Goal: Task Accomplishment & Management: Manage account settings

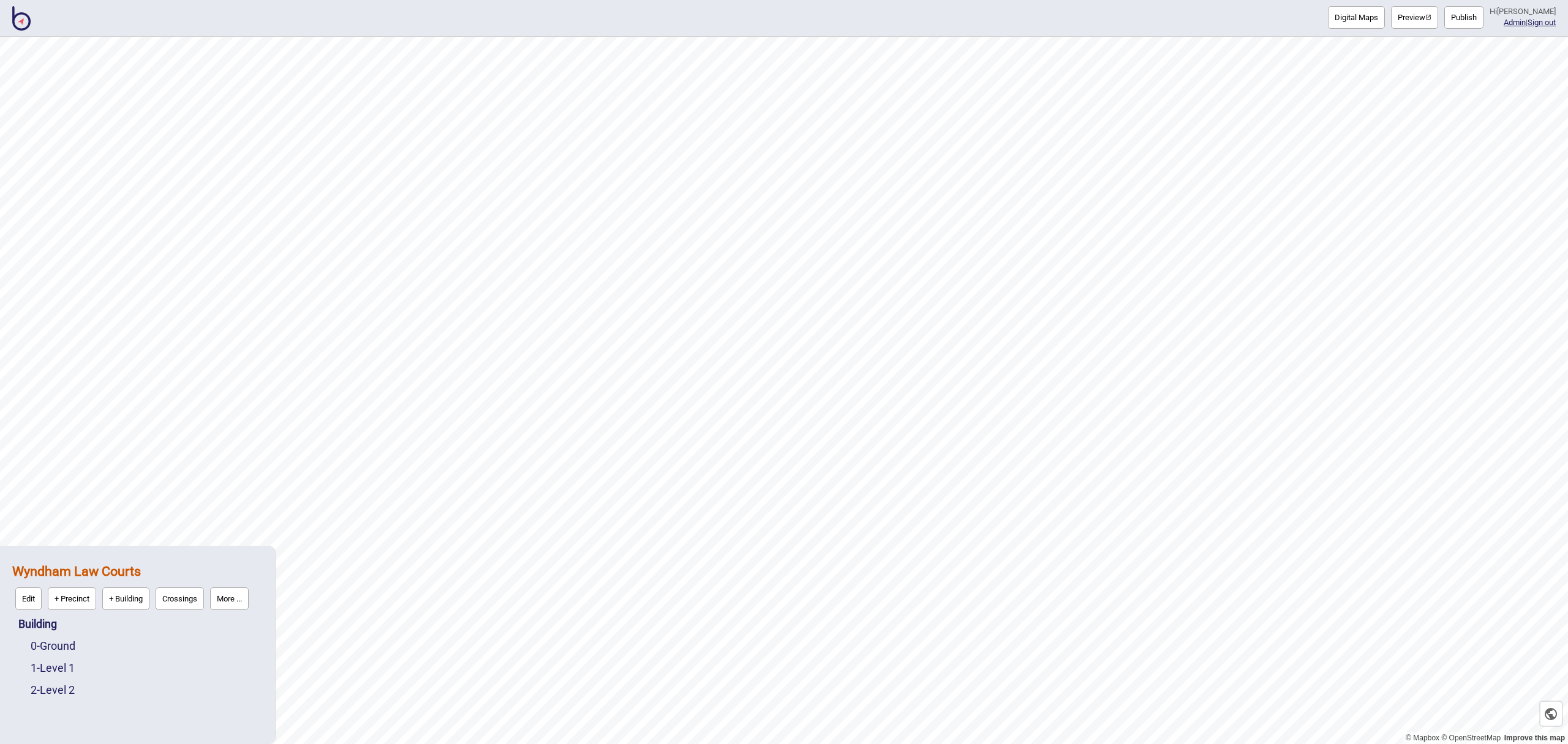
click at [21, 21] on img at bounding box center [21, 18] width 19 height 25
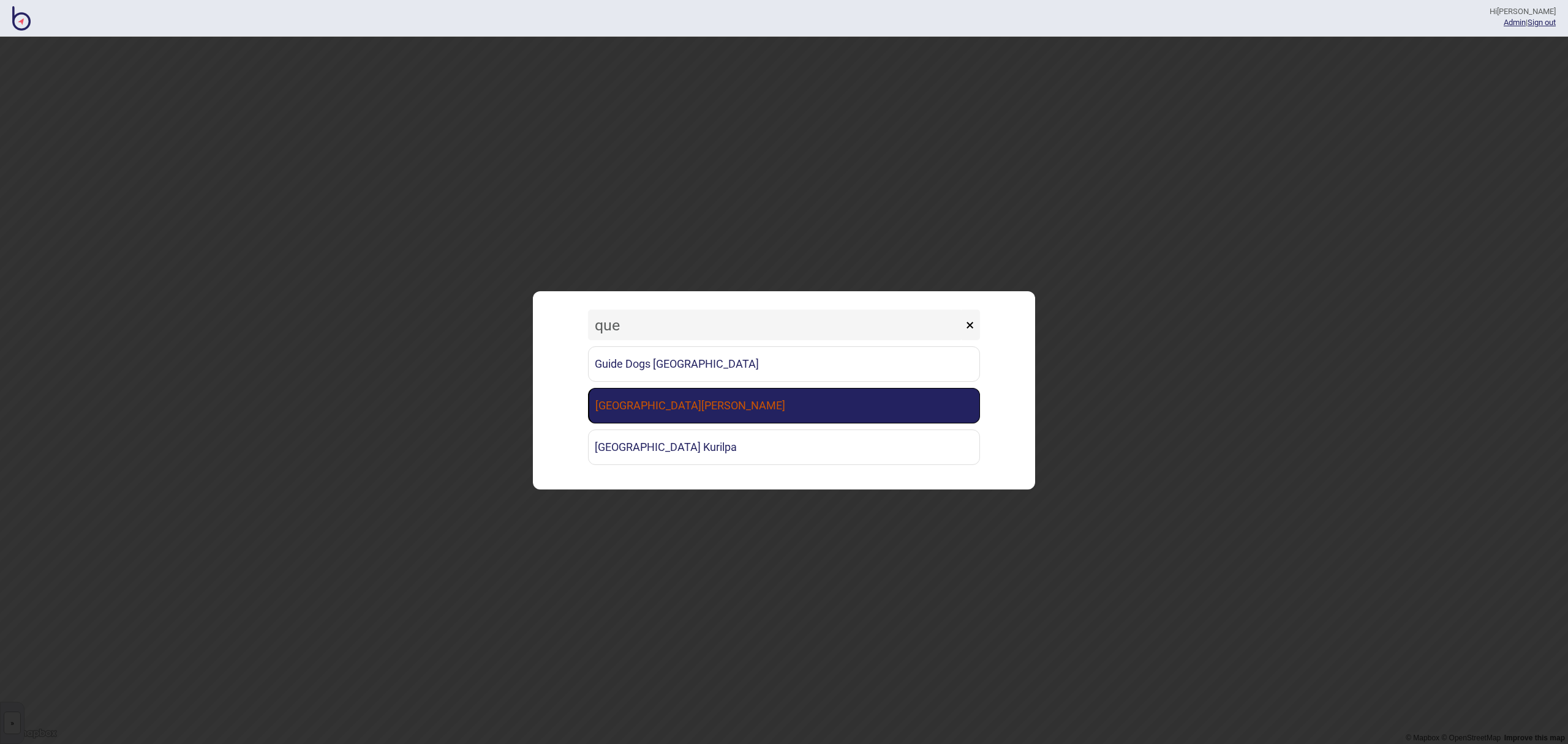
type input "que"
click at [691, 413] on link "[GEOGRAPHIC_DATA][PERSON_NAME]" at bounding box center [784, 406] width 392 height 36
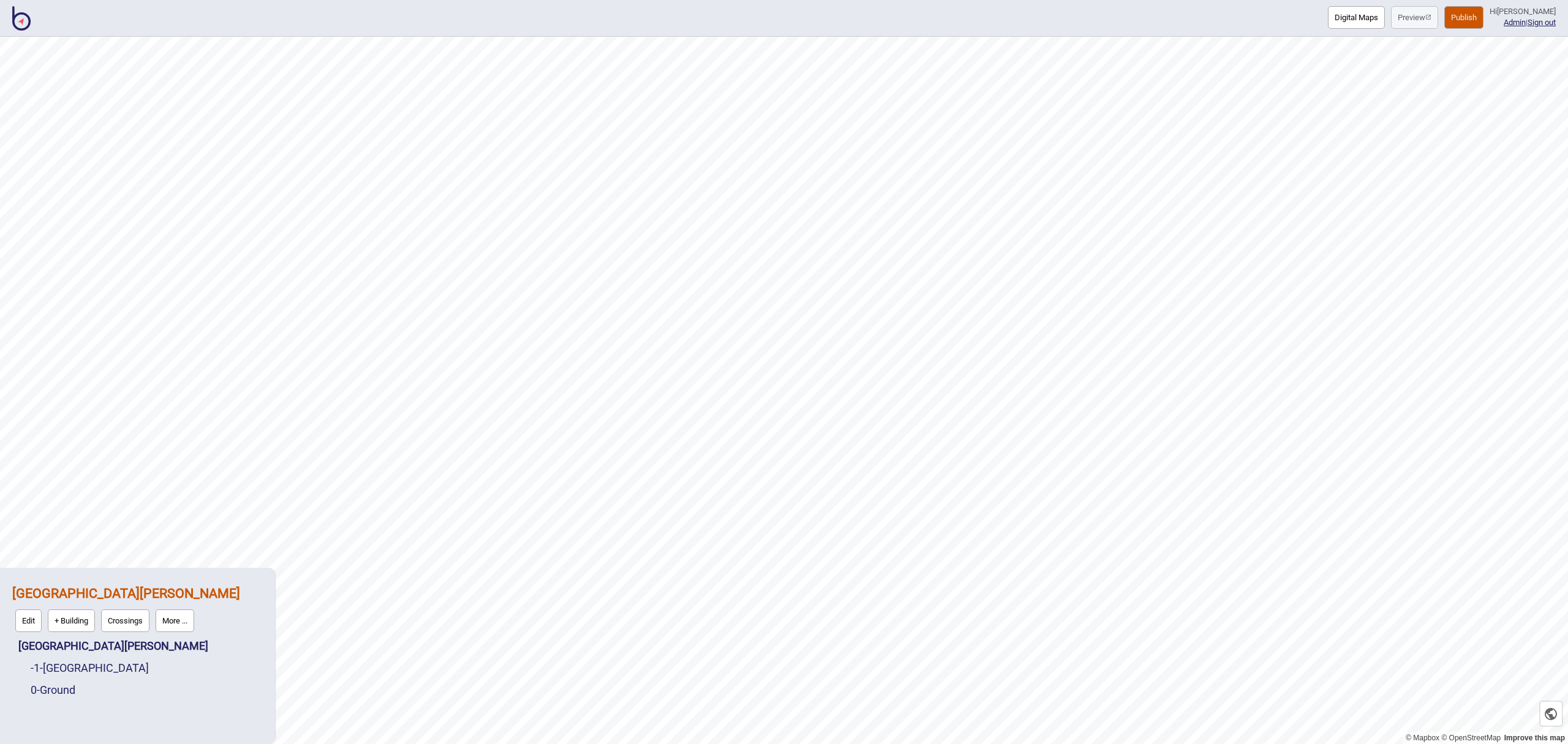
click at [177, 623] on button "More ..." at bounding box center [174, 621] width 38 height 23
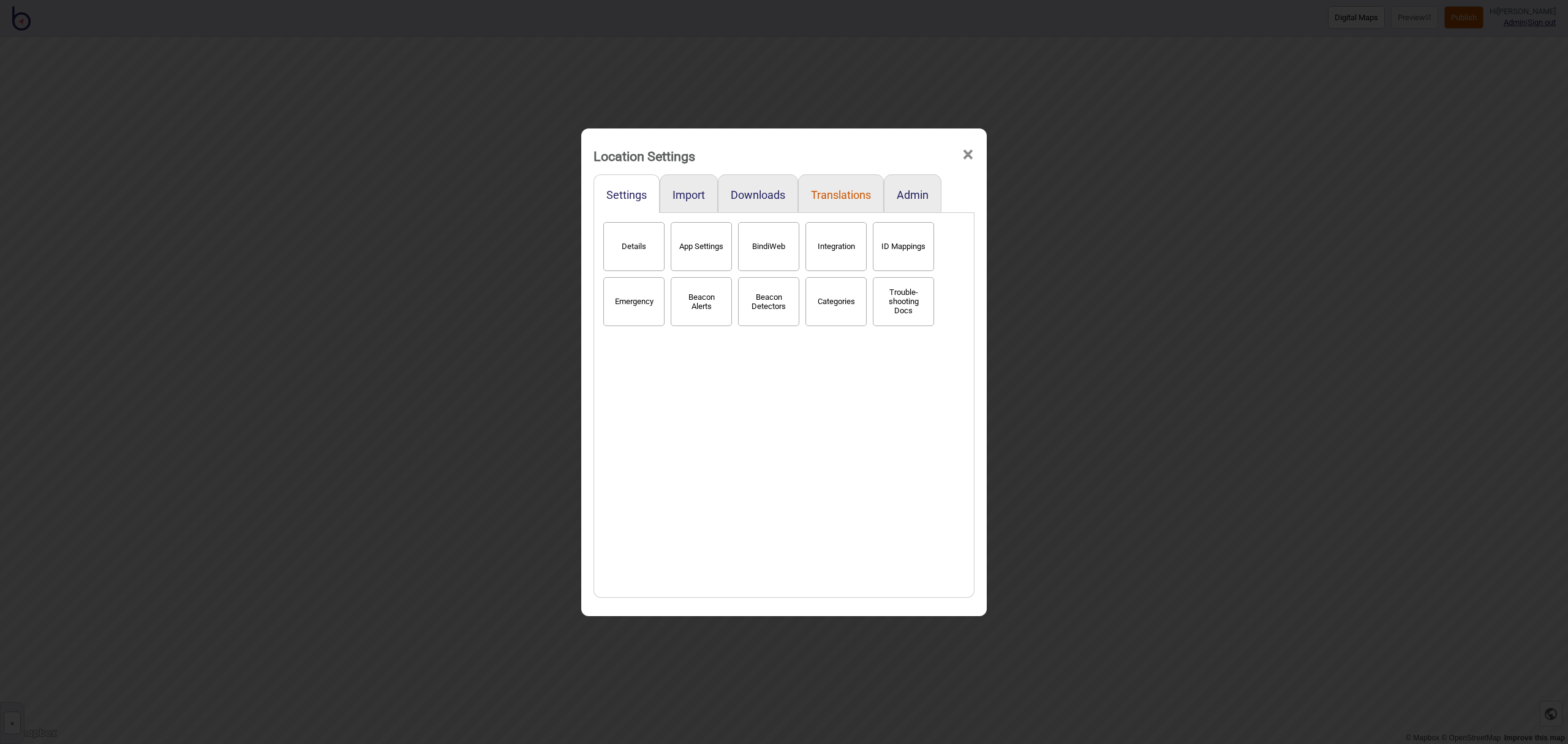
click at [832, 196] on button "Translations" at bounding box center [841, 194] width 60 height 13
click at [626, 234] on button "Languages" at bounding box center [634, 247] width 61 height 49
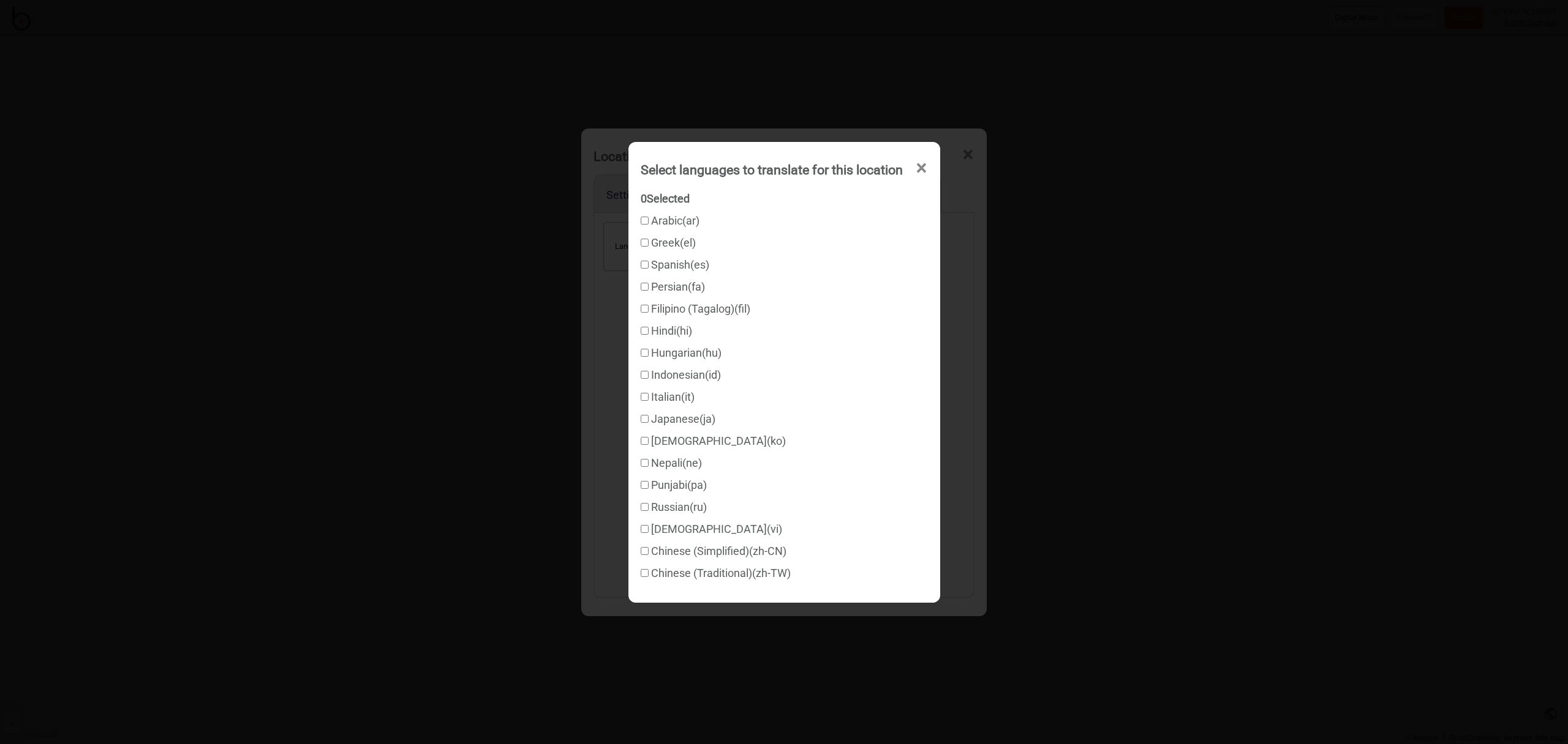
click at [645, 397] on label "Italian ( it )" at bounding box center [667, 397] width 54 height 13
click at [645, 397] on input "Italian ( it )" at bounding box center [644, 397] width 8 height 8
checkbox input "true"
click at [642, 553] on input "Chinese (Simplified) ( zh-CN )" at bounding box center [644, 550] width 8 height 8
checkbox input "true"
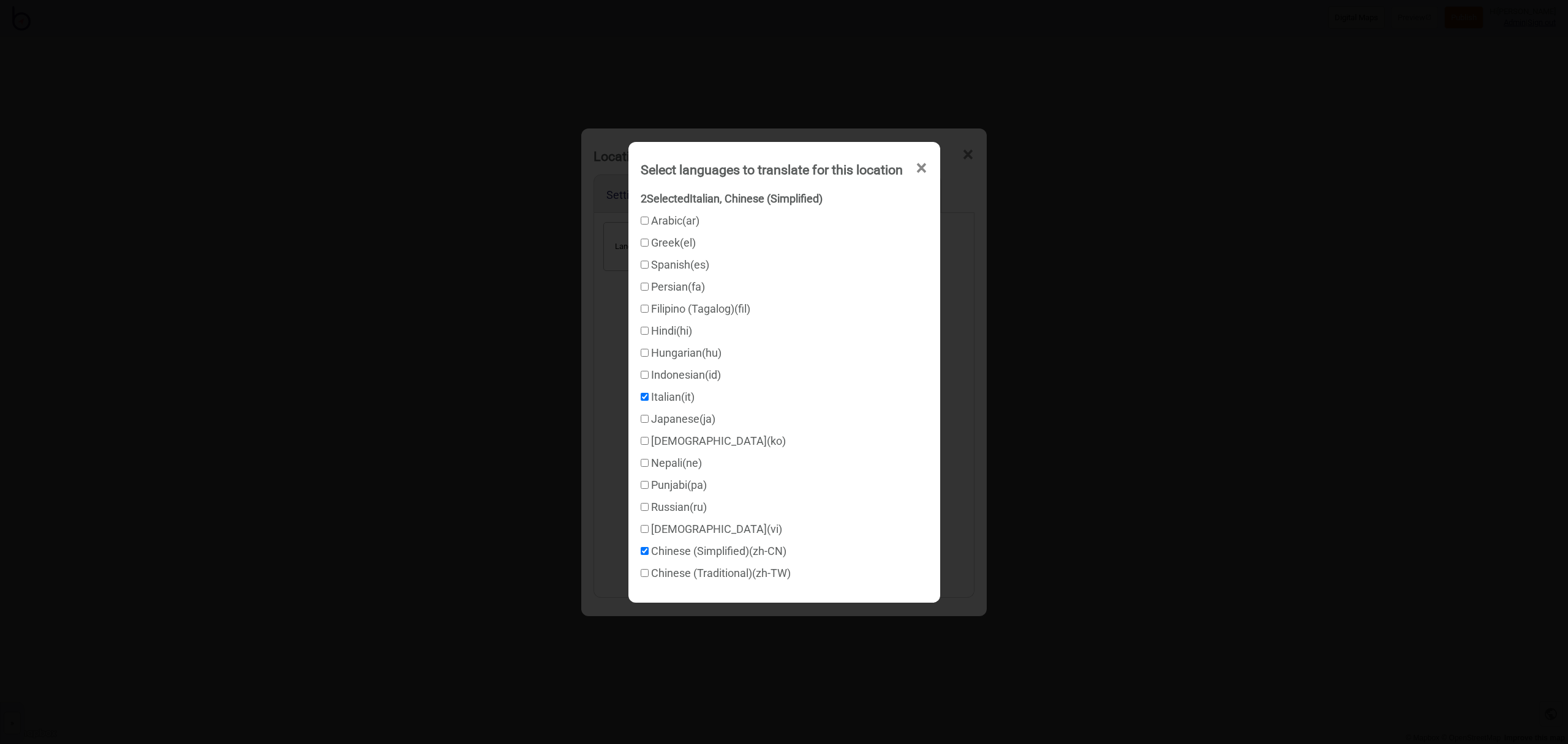
click at [641, 220] on input "Arabic ( ar )" at bounding box center [644, 220] width 8 height 8
checkbox input "true"
click at [925, 169] on span "×" at bounding box center [921, 168] width 13 height 41
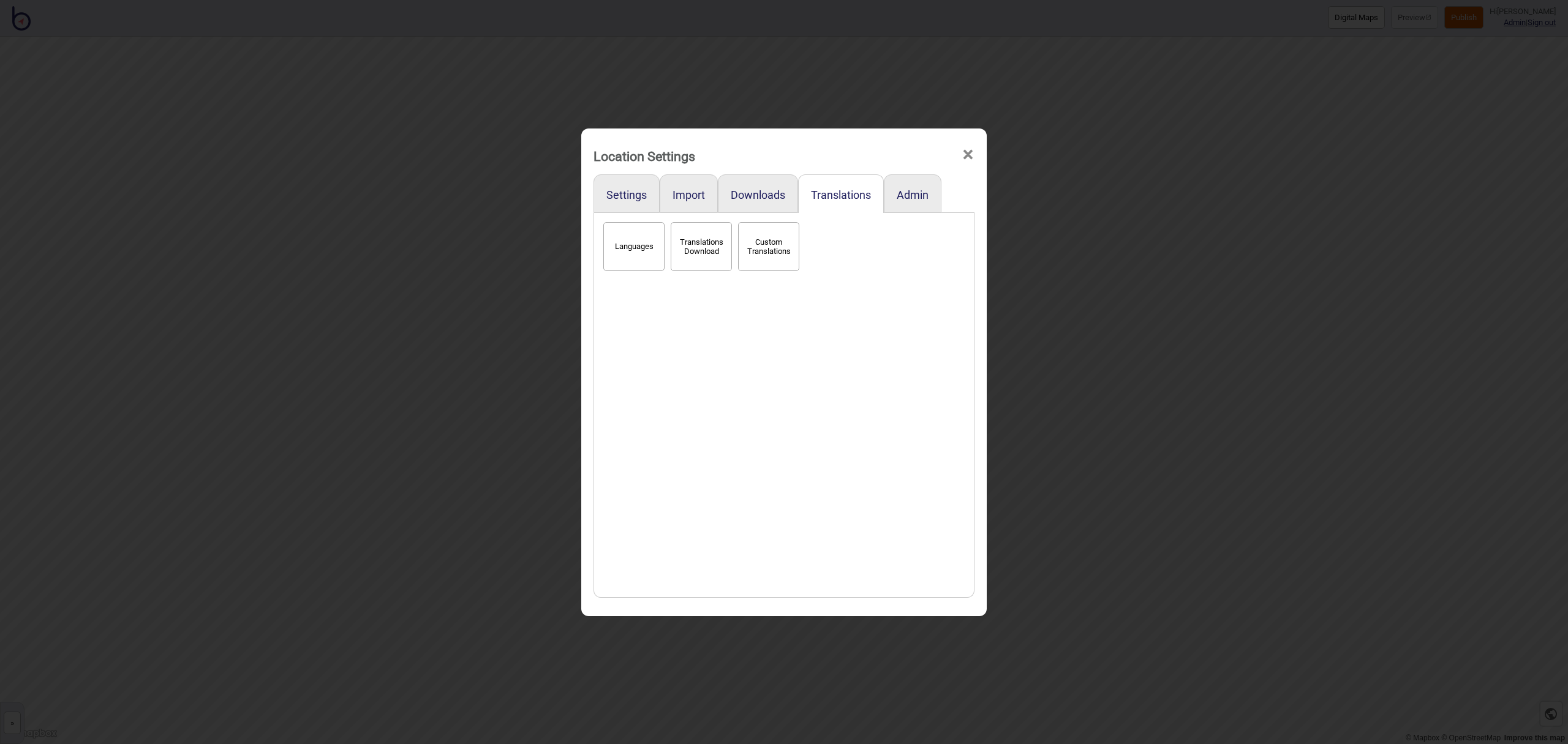
click at [965, 155] on span "×" at bounding box center [967, 155] width 13 height 41
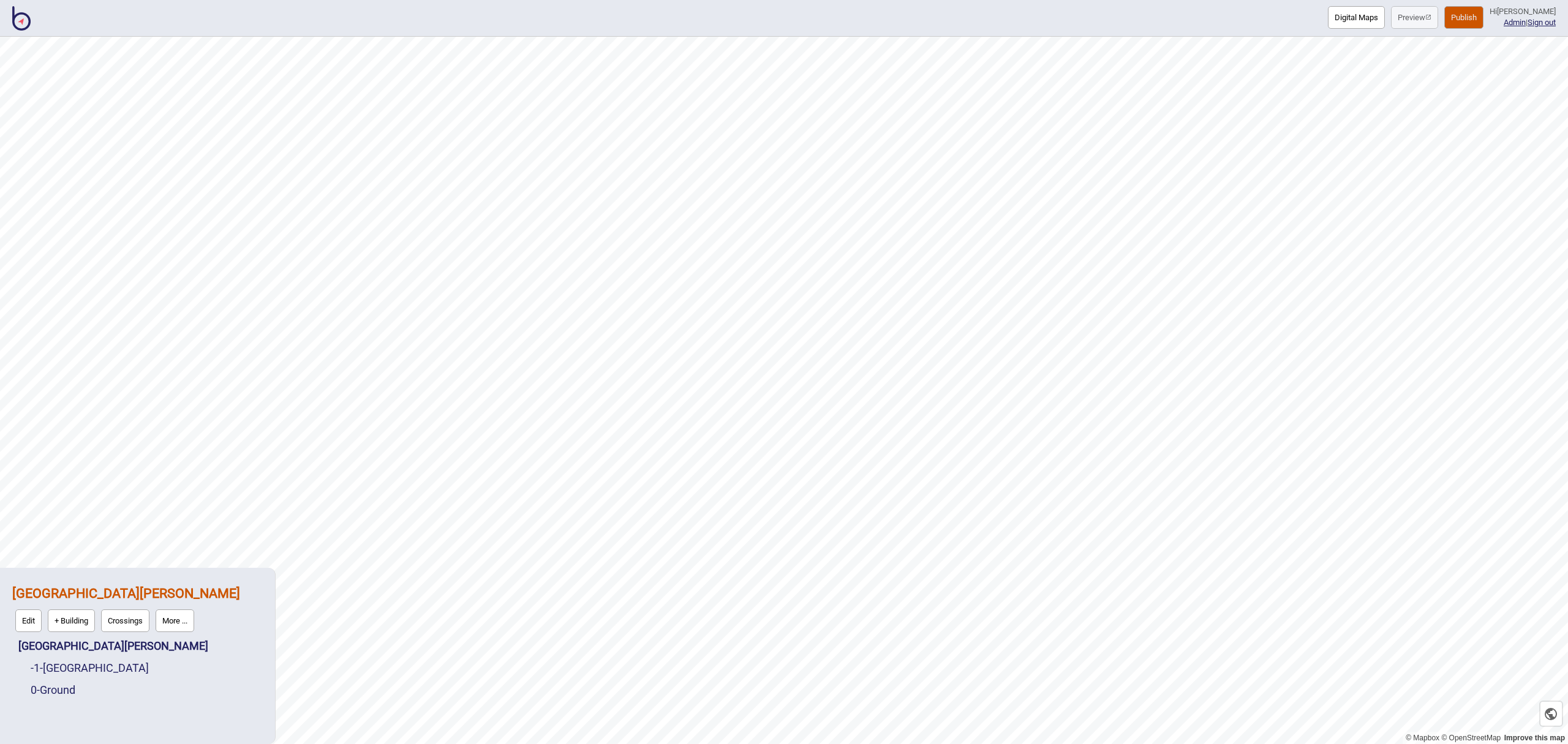
click at [1473, 20] on button "Publish" at bounding box center [1463, 17] width 39 height 23
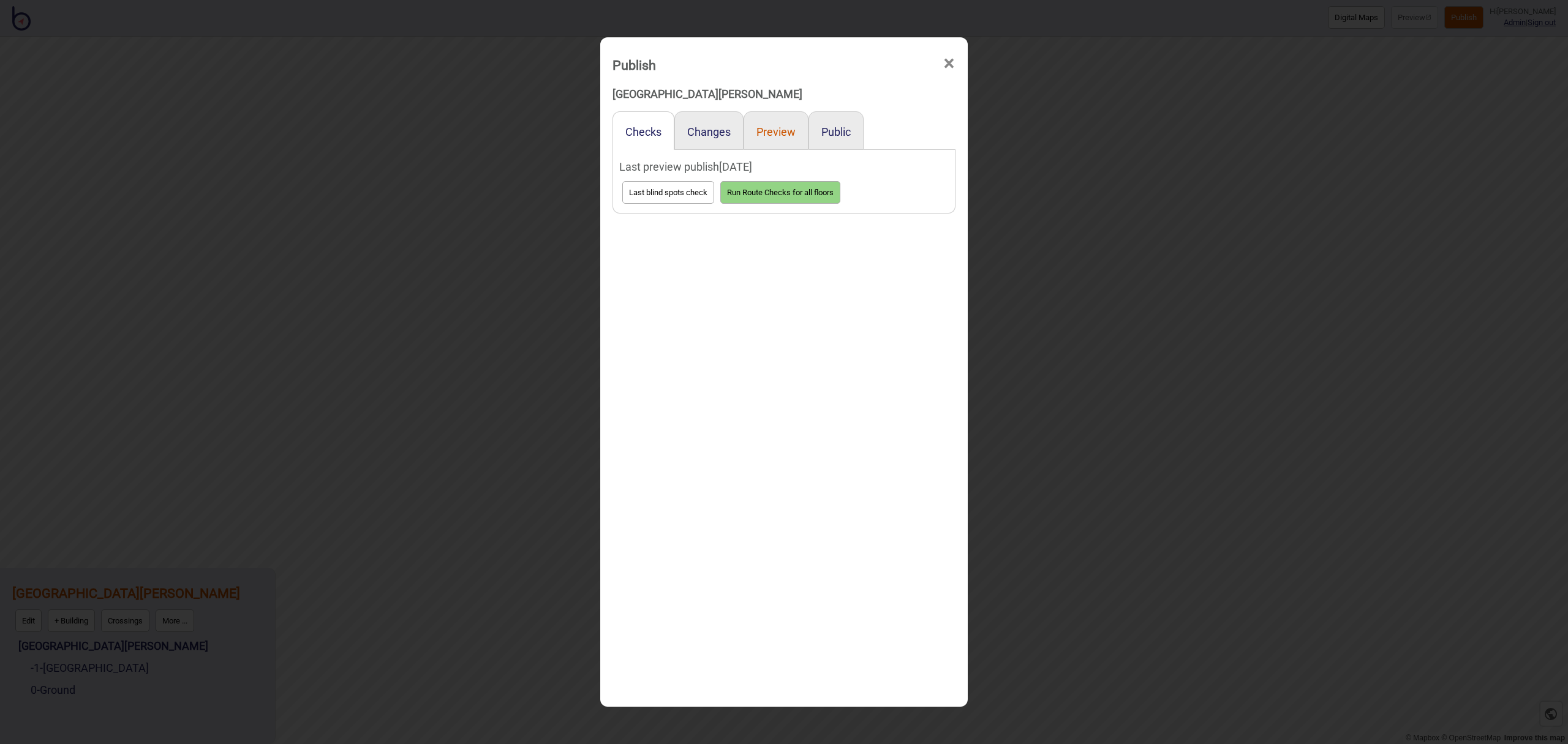
click at [792, 135] on button "Preview" at bounding box center [776, 132] width 39 height 13
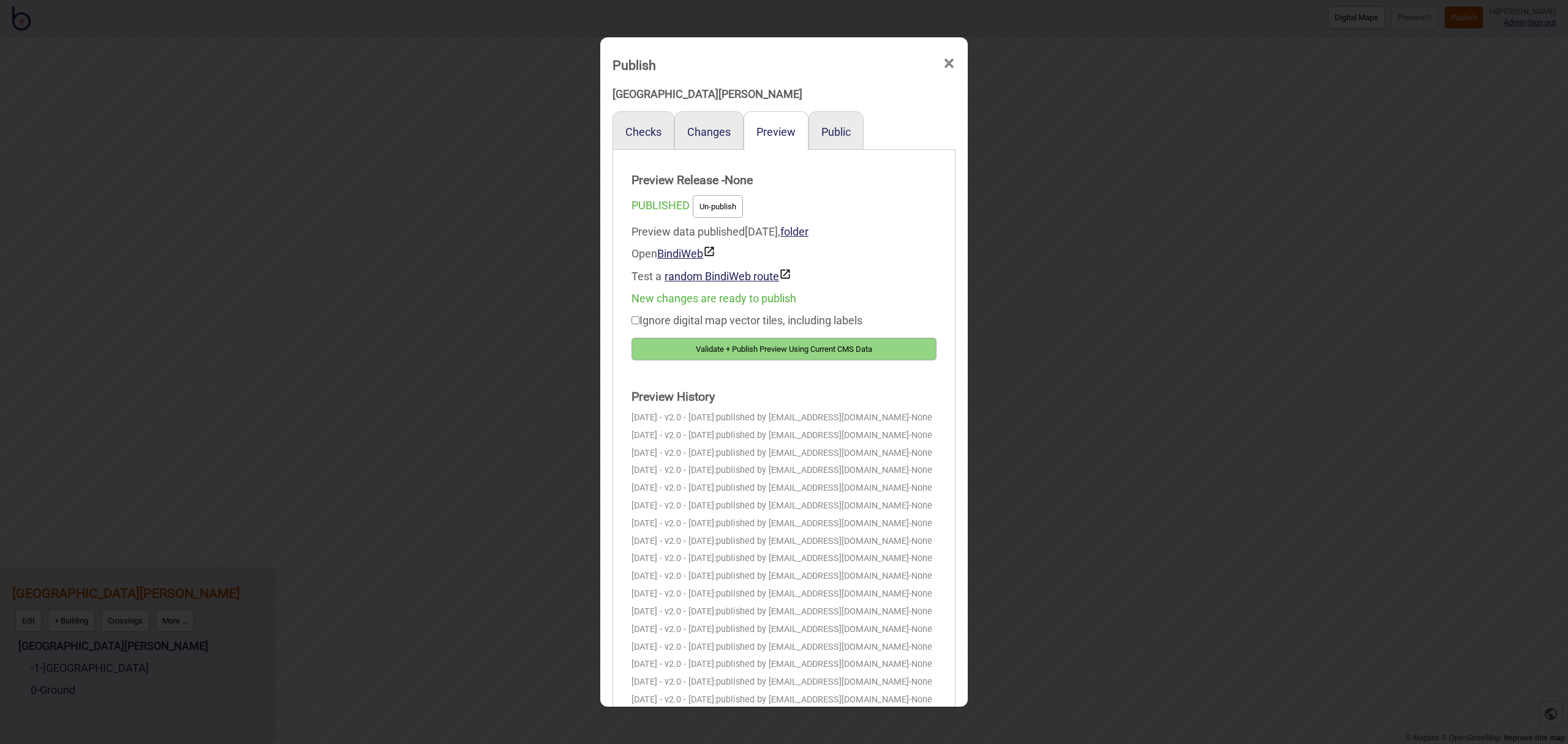
click at [843, 344] on button "Validate + Publish Preview Using Current CMS Data" at bounding box center [784, 349] width 305 height 23
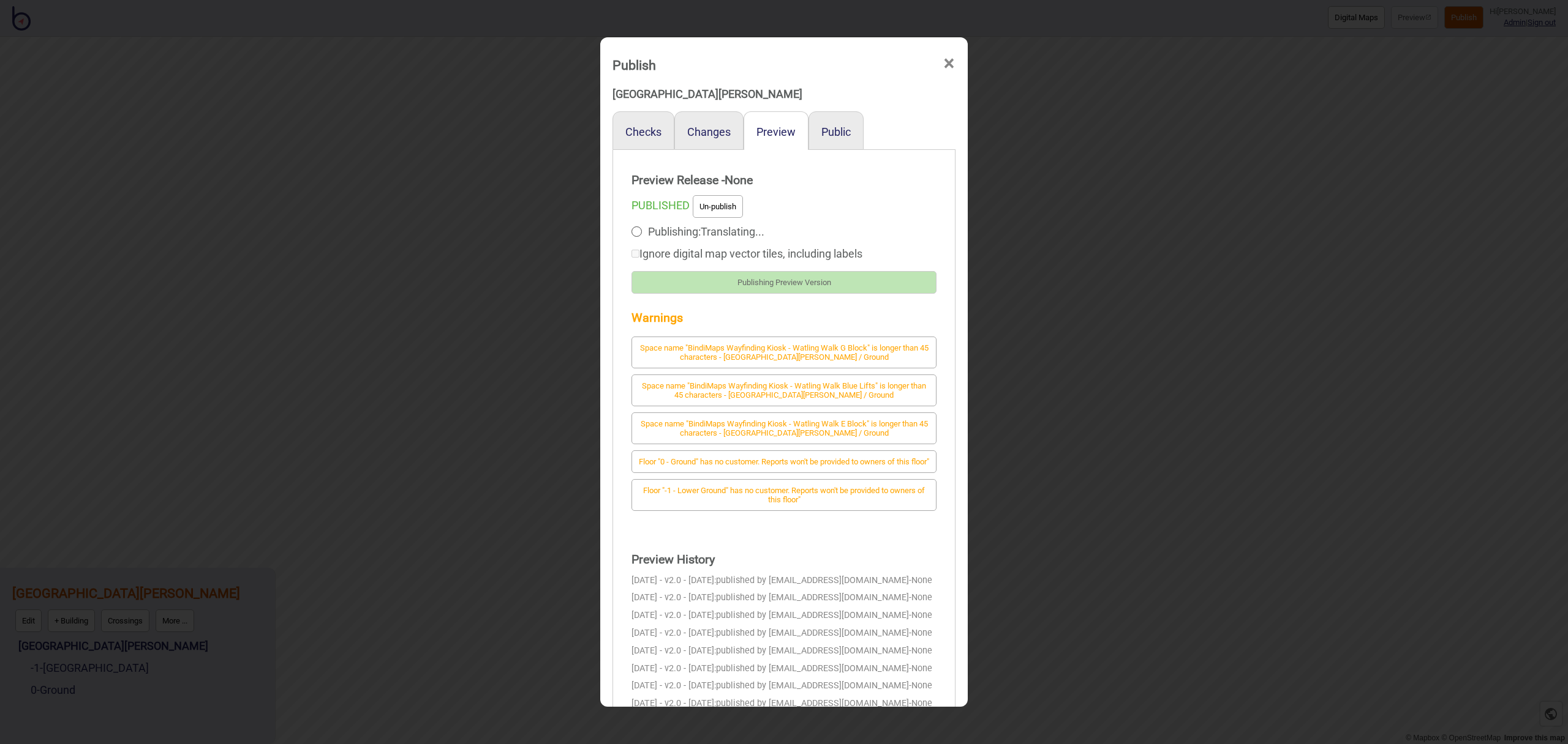
scroll to position [1, 0]
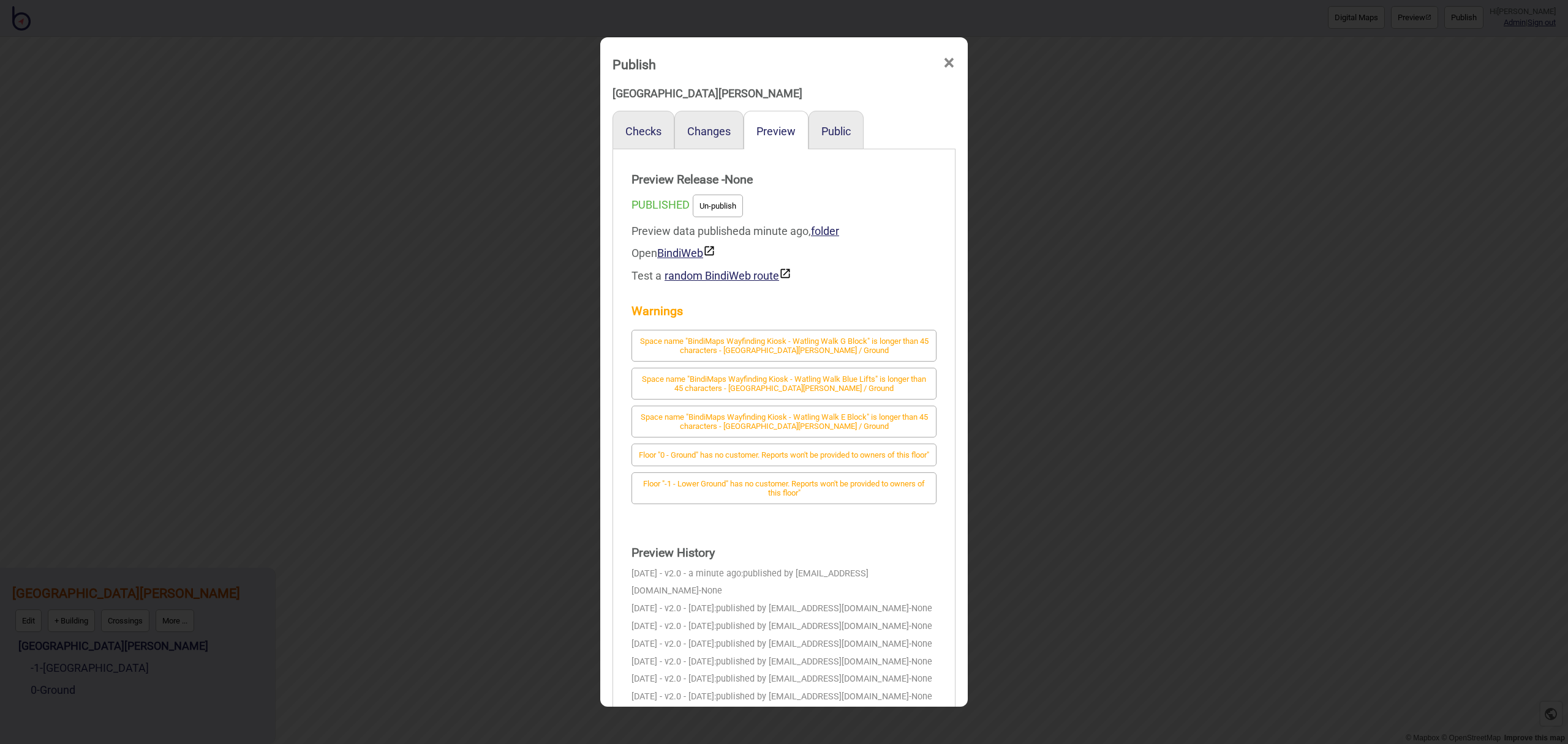
click at [952, 67] on span "×" at bounding box center [948, 63] width 13 height 41
